Goal: Task Accomplishment & Management: Use online tool/utility

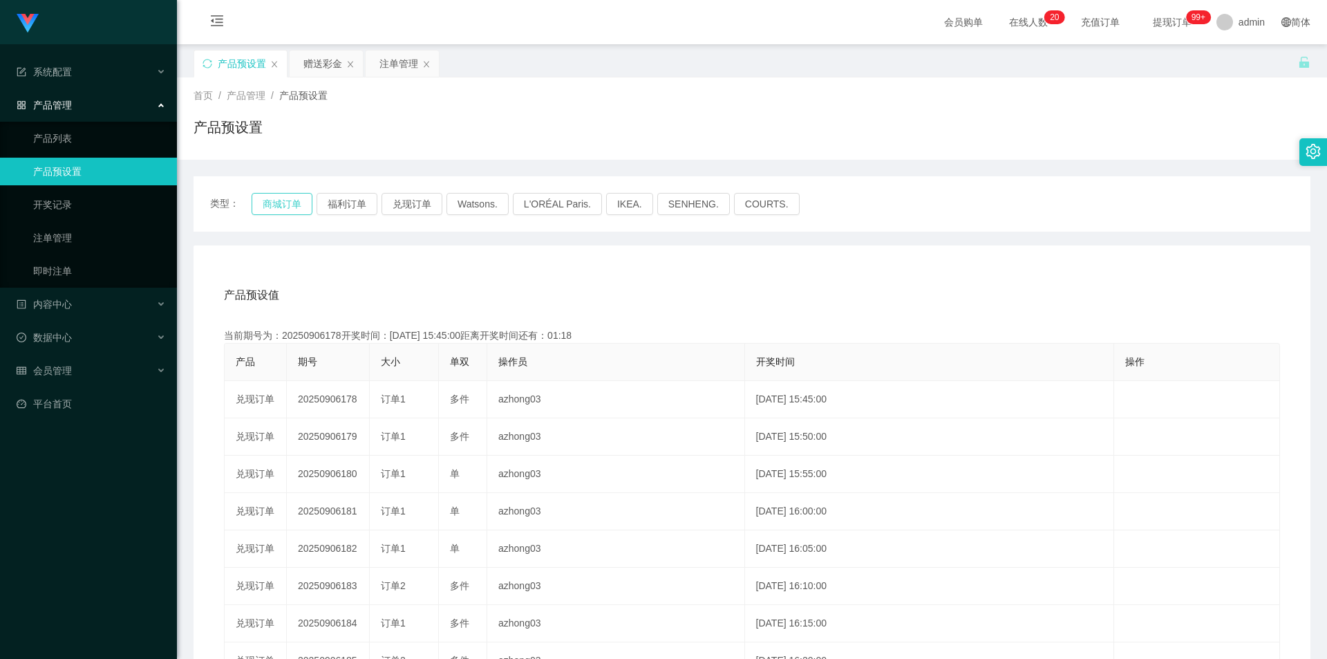
click at [279, 203] on button "商城订单" at bounding box center [282, 204] width 61 height 22
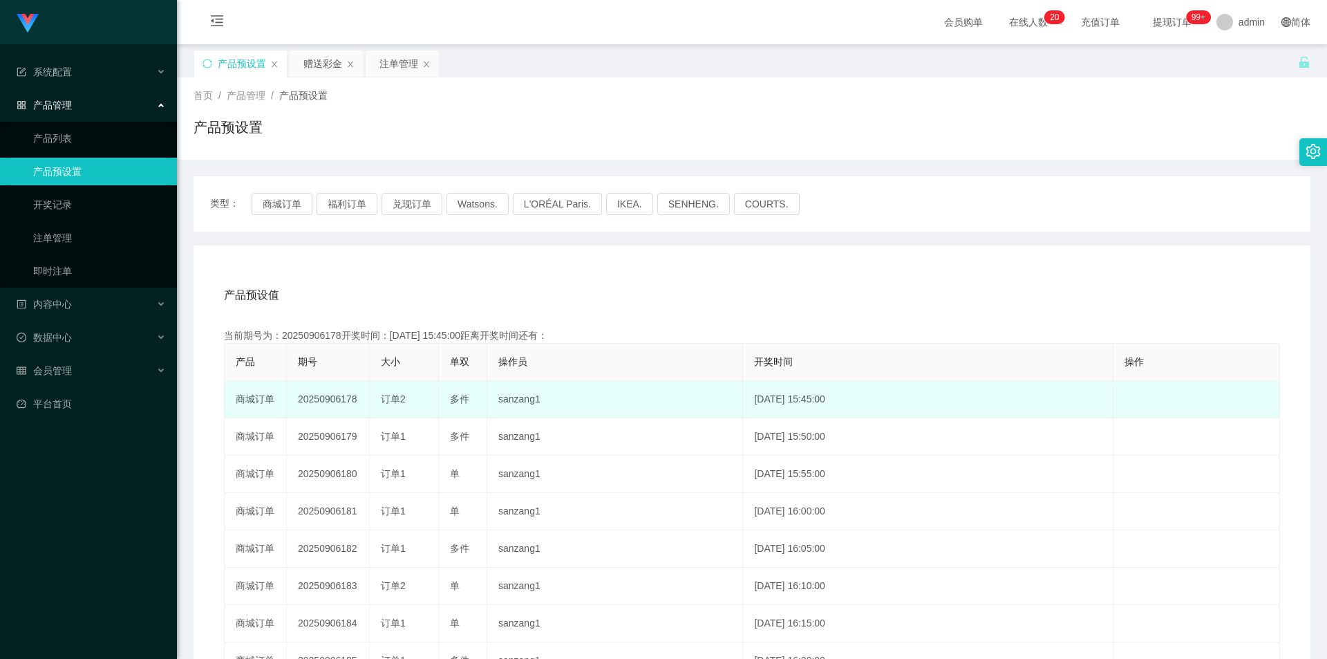
click at [330, 399] on td "20250906178" at bounding box center [328, 399] width 83 height 37
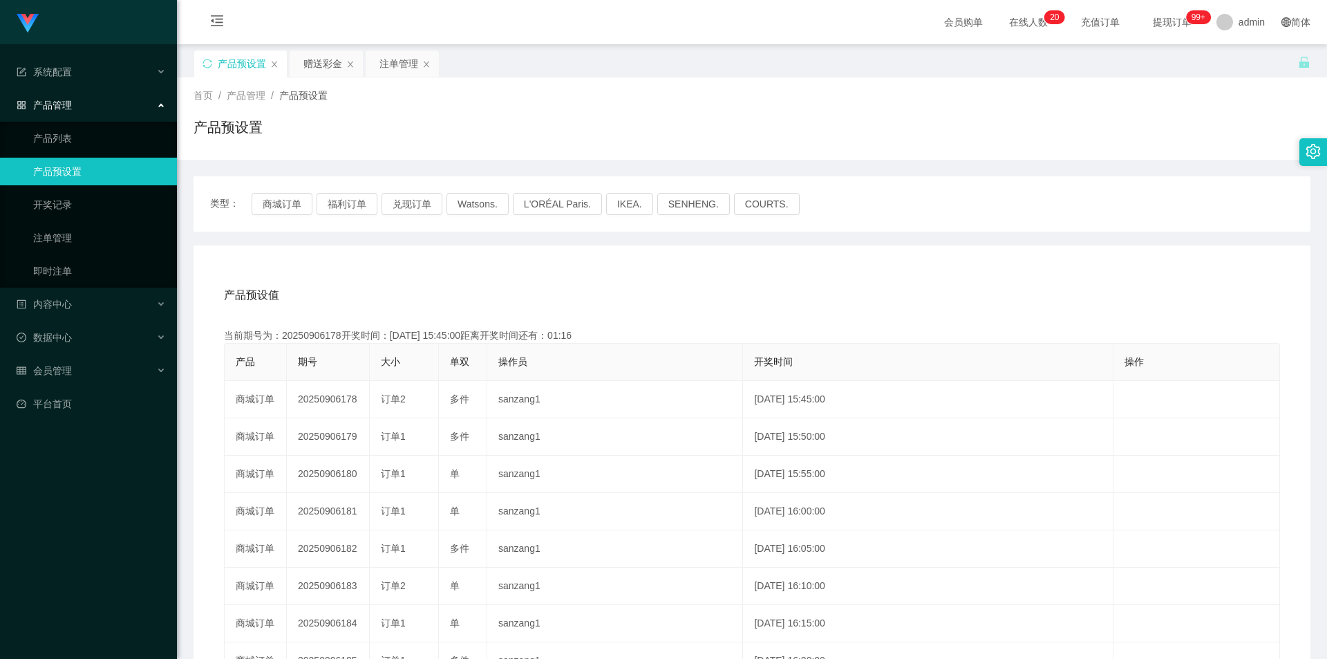
copy td "20250906178"
click at [317, 65] on div "赠送彩金" at bounding box center [322, 63] width 39 height 26
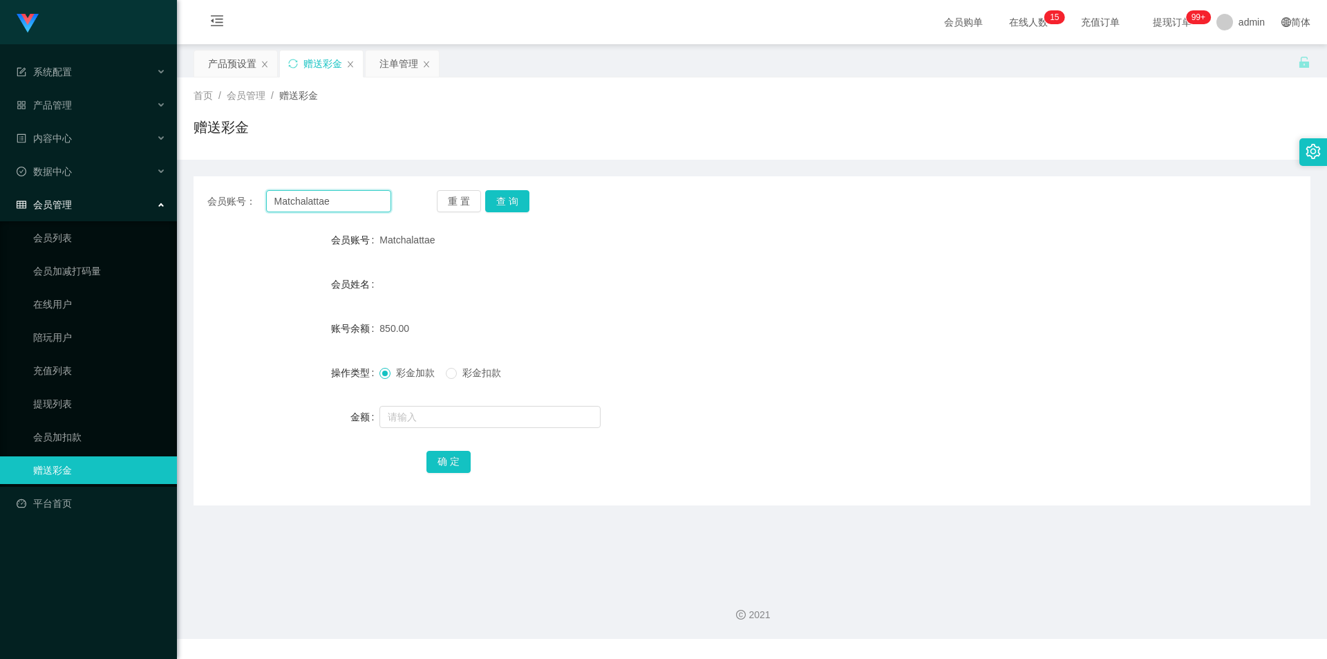
drag, startPoint x: 339, startPoint y: 201, endPoint x: 195, endPoint y: 197, distance: 143.8
click at [195, 197] on div "会员账号： Matchalattae 重 置 查 询" at bounding box center [752, 201] width 1117 height 22
type input "Abelonachew"
click at [514, 198] on button "查 询" at bounding box center [507, 201] width 44 height 22
click at [421, 419] on input "text" at bounding box center [490, 417] width 221 height 22
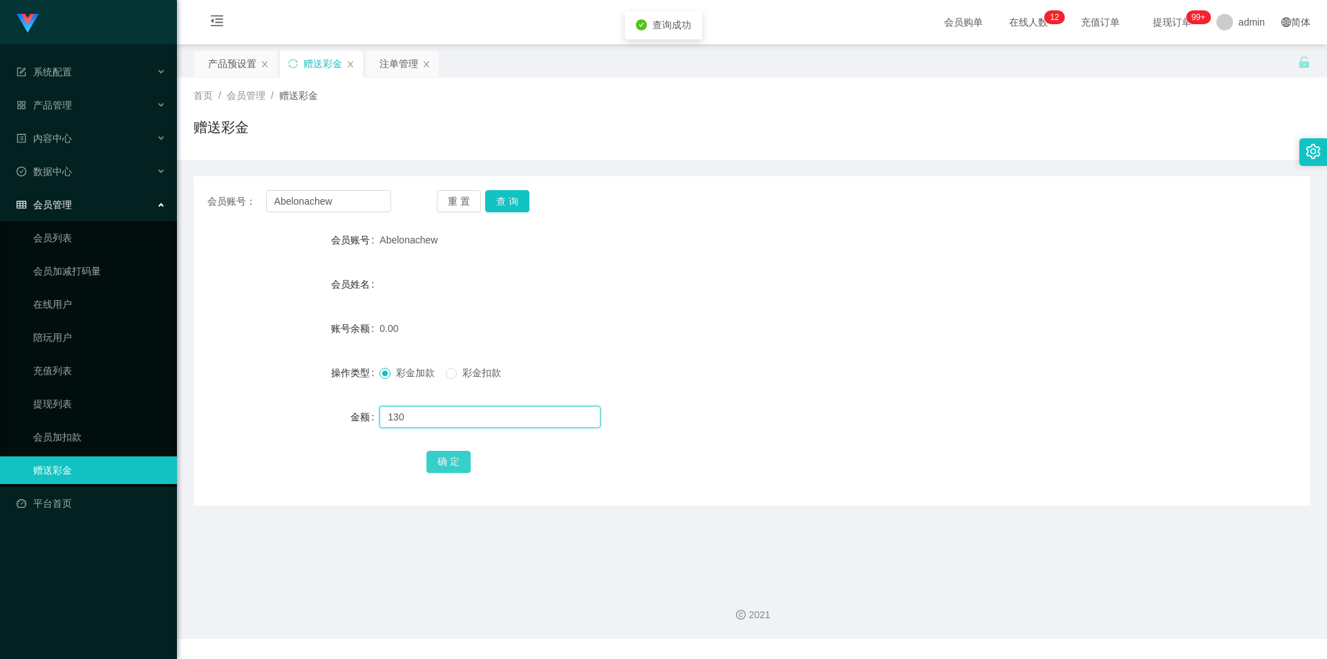
type input "130"
click at [458, 468] on button "确 定" at bounding box center [449, 462] width 44 height 22
click at [216, 66] on div "产品预设置" at bounding box center [232, 63] width 48 height 26
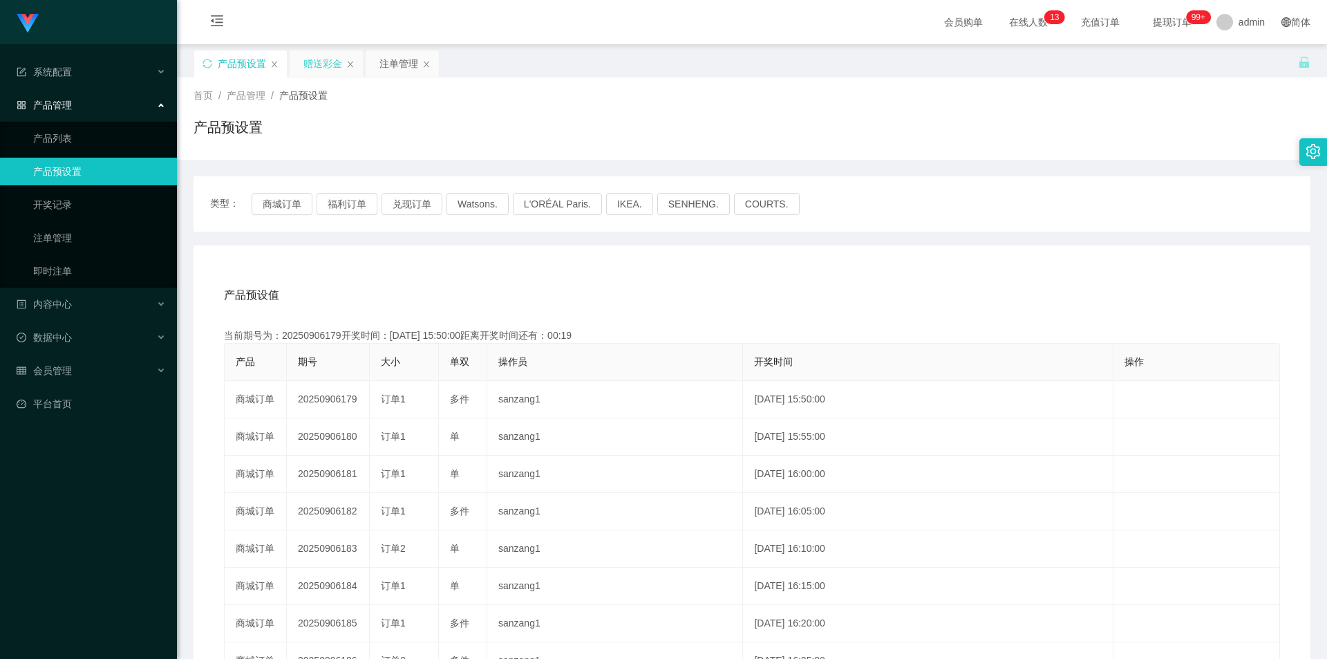
click at [327, 62] on div "赠送彩金" at bounding box center [322, 63] width 39 height 26
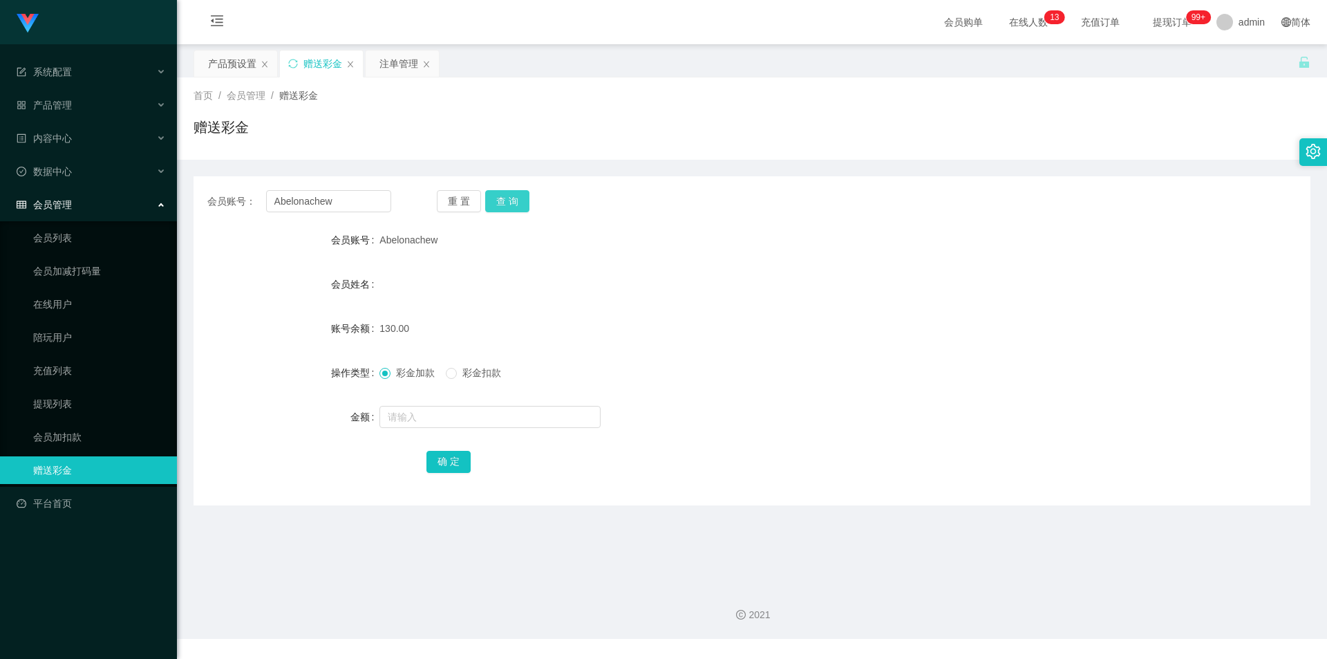
click at [518, 205] on button "查 询" at bounding box center [507, 201] width 44 height 22
click at [415, 427] on input "text" at bounding box center [490, 417] width 221 height 22
type input "30"
click at [463, 447] on form "会员账号 Abelonachew 会员姓名 账号余额 100.00 操作类型 彩金加款 彩金扣款 金额 30 确 定" at bounding box center [752, 350] width 1117 height 249
click at [456, 458] on button "确 定" at bounding box center [449, 462] width 44 height 22
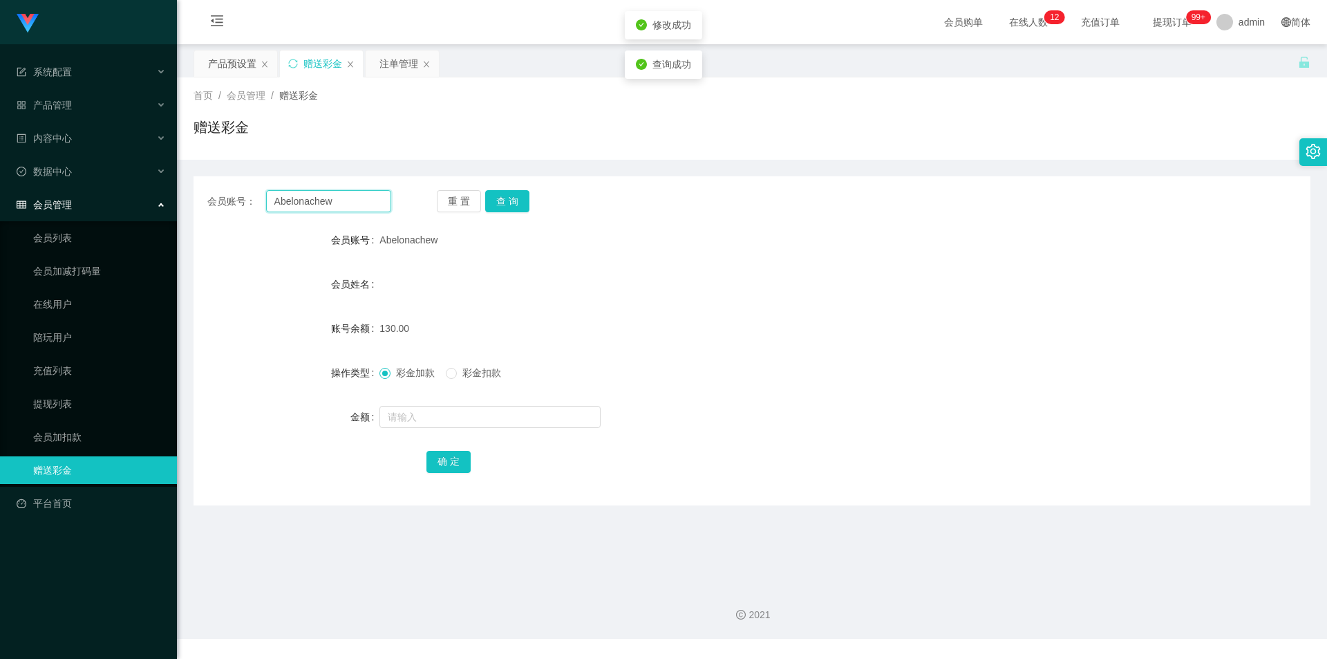
drag, startPoint x: 342, startPoint y: 208, endPoint x: 203, endPoint y: 199, distance: 139.9
click at [203, 199] on div "会员账号： Abelonachew 重 置 查 询" at bounding box center [752, 201] width 1117 height 22
click at [391, 66] on div "注单管理" at bounding box center [399, 63] width 39 height 26
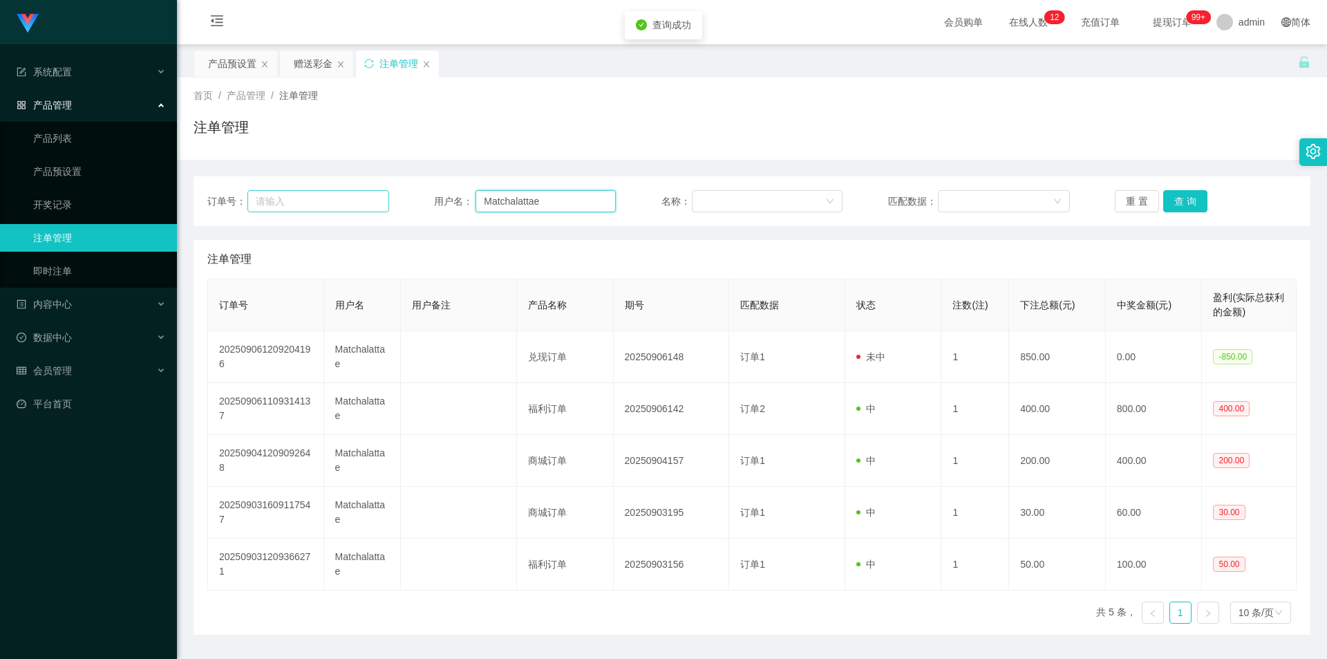
drag, startPoint x: 432, startPoint y: 203, endPoint x: 355, endPoint y: 201, distance: 76.8
click at [349, 203] on div "订单号： 用户名： Matchalattae 名称： 匹配数据： 重 置 查 询" at bounding box center [751, 201] width 1089 height 22
paste input "Abelonachew"
type input "Abelonachew"
click at [1187, 194] on button "查 询" at bounding box center [1185, 201] width 44 height 22
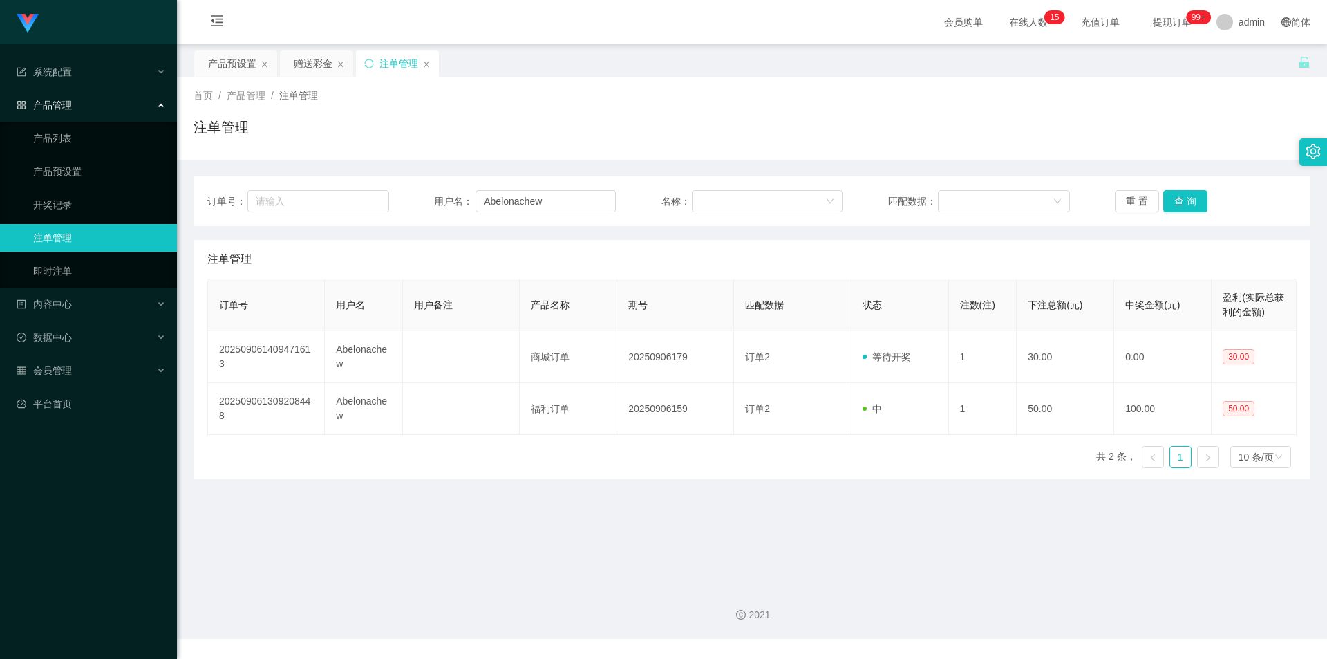
click at [1202, 200] on div "重 置 查 询" at bounding box center [1206, 201] width 182 height 22
click at [1195, 206] on button "查 询" at bounding box center [1185, 201] width 44 height 22
click at [303, 66] on div "赠送彩金" at bounding box center [313, 63] width 39 height 26
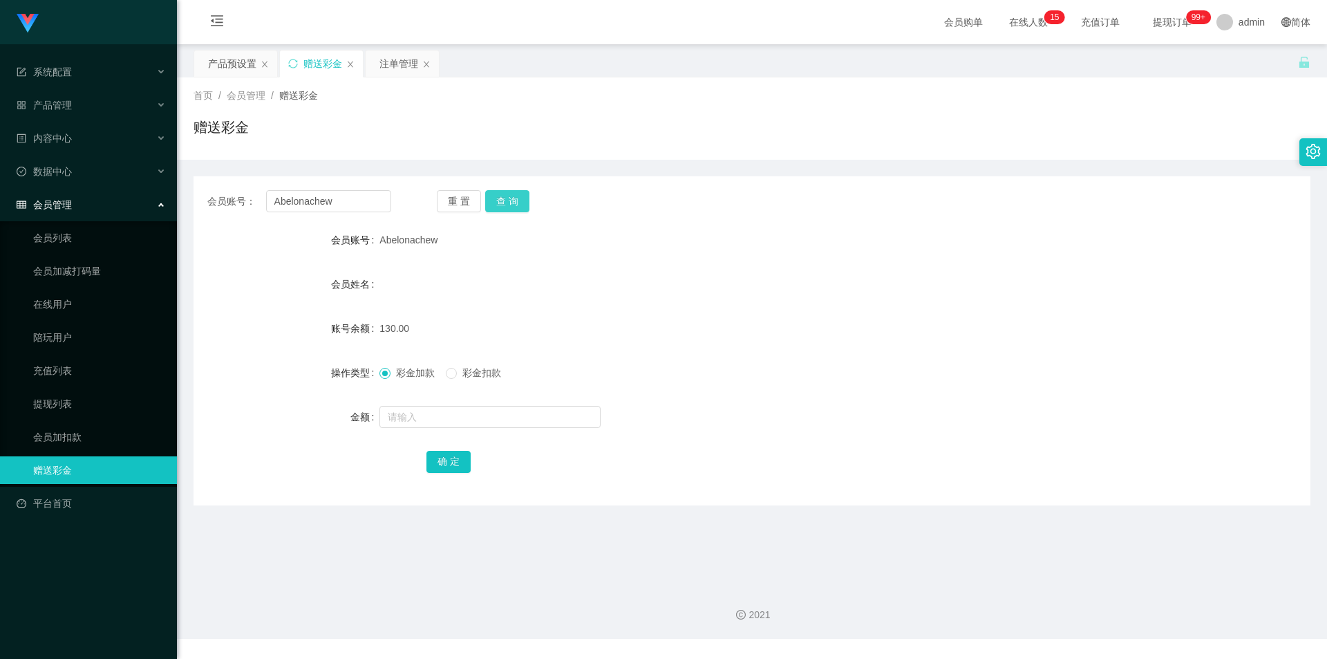
click at [514, 193] on button "查 询" at bounding box center [507, 201] width 44 height 22
click at [458, 454] on button "确 定" at bounding box center [449, 462] width 44 height 22
click at [516, 199] on button "查 询" at bounding box center [507, 201] width 44 height 22
